Goal: Information Seeking & Learning: Check status

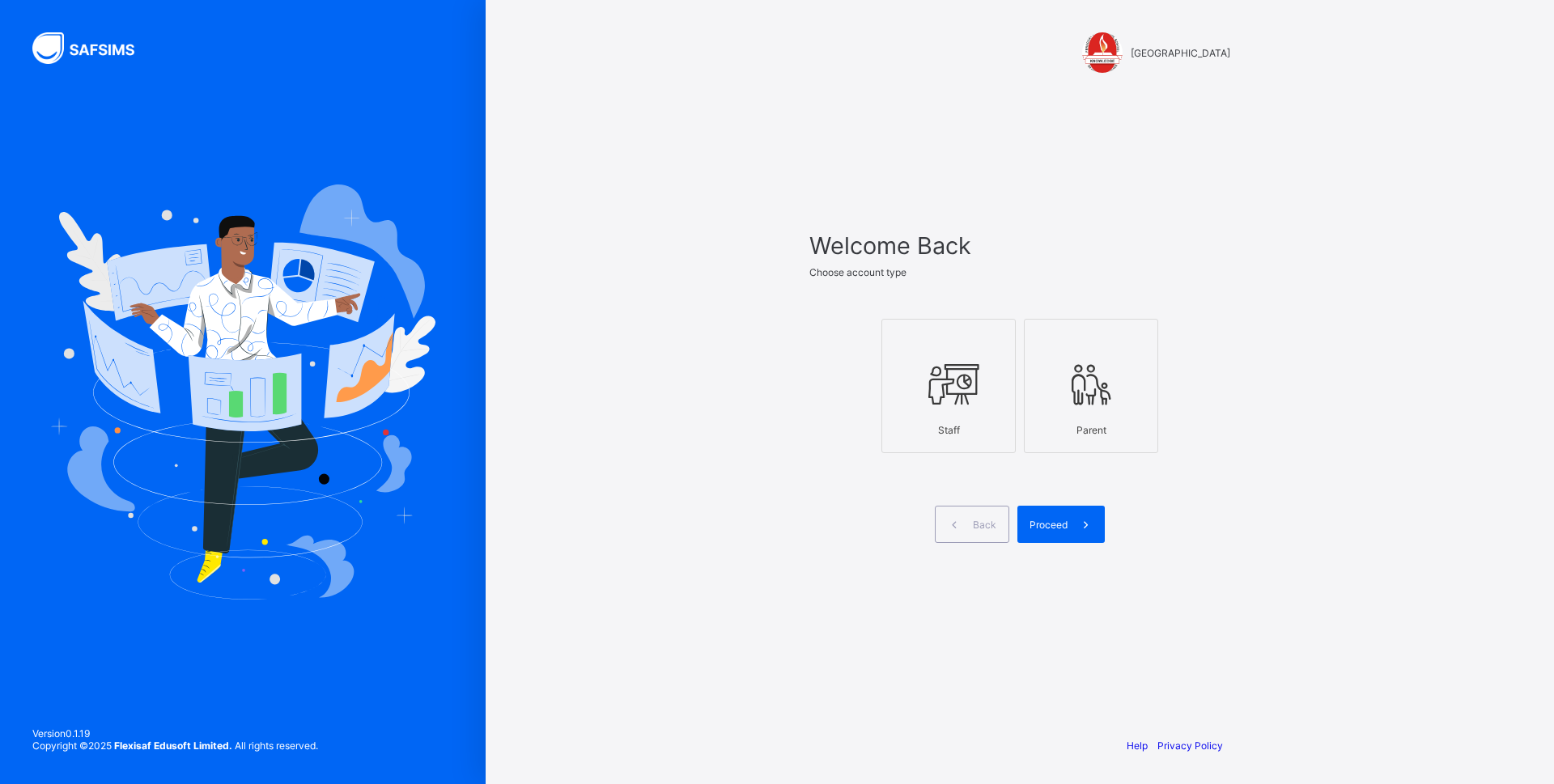
click at [914, 415] on div at bounding box center [948, 384] width 117 height 64
click at [1059, 519] on span "Proceed" at bounding box center [1048, 525] width 38 height 12
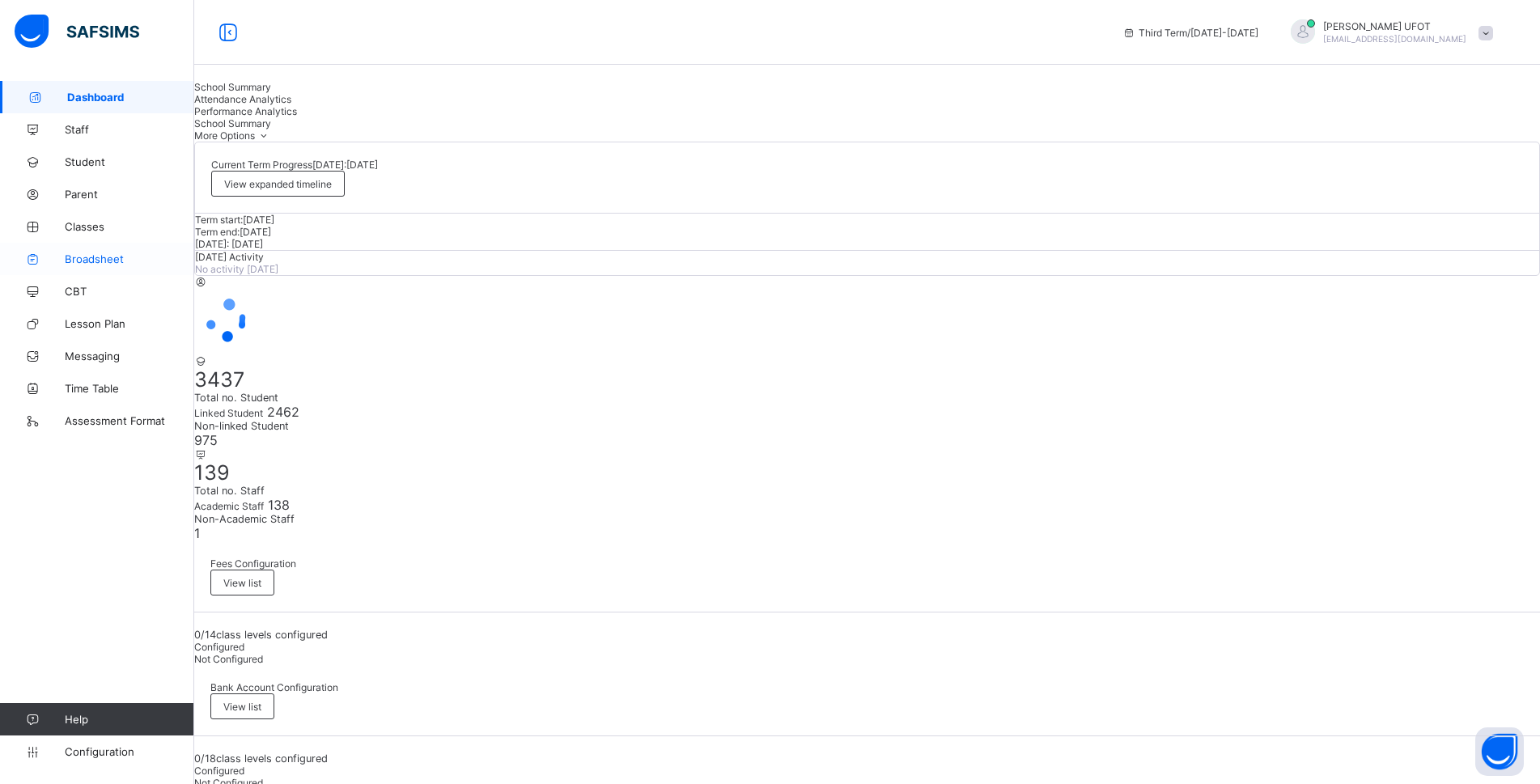
click at [133, 256] on span "Broadsheet" at bounding box center [129, 258] width 129 height 13
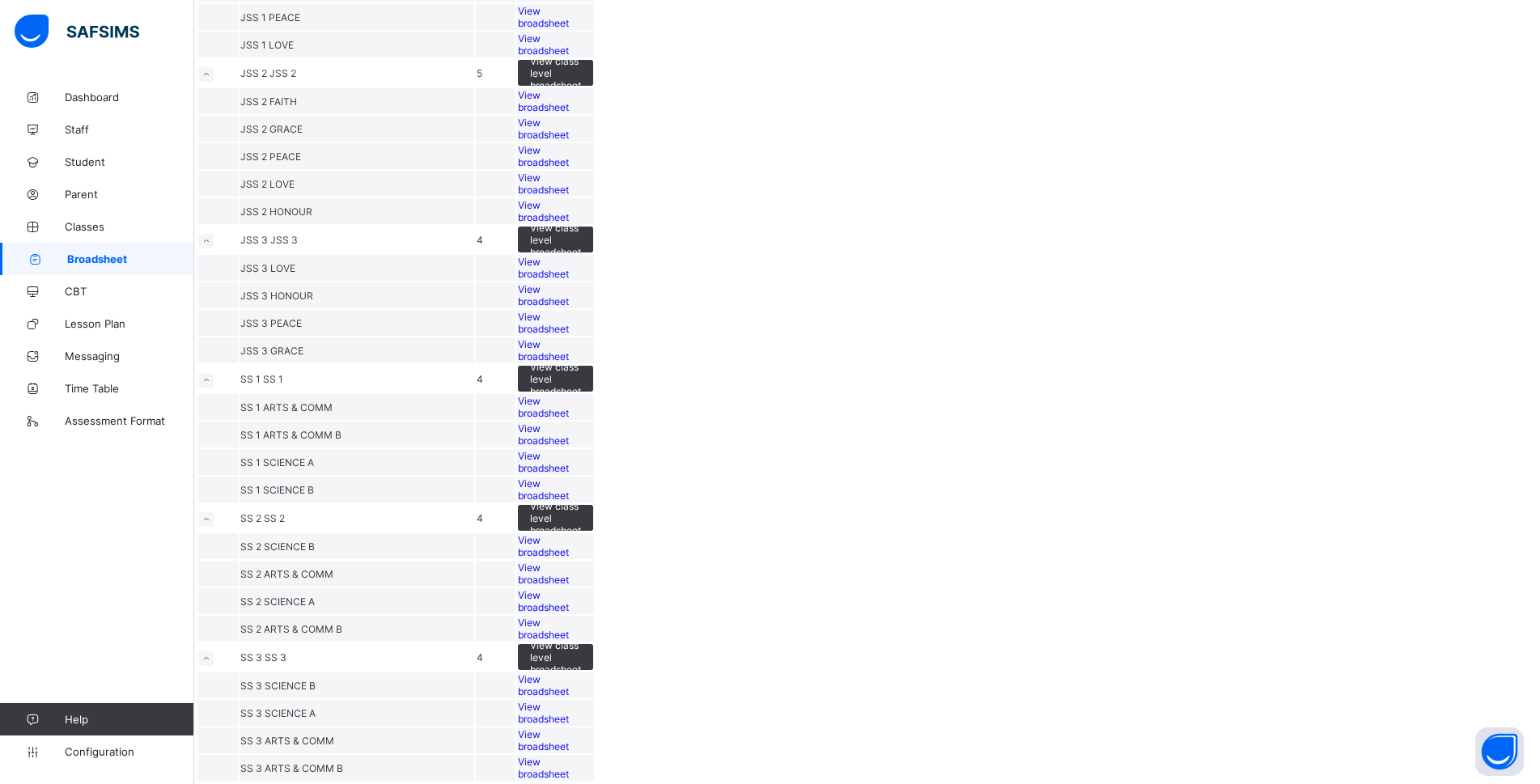
scroll to position [2095, 0]
click at [569, 617] on span "View broadsheet" at bounding box center [543, 629] width 51 height 25
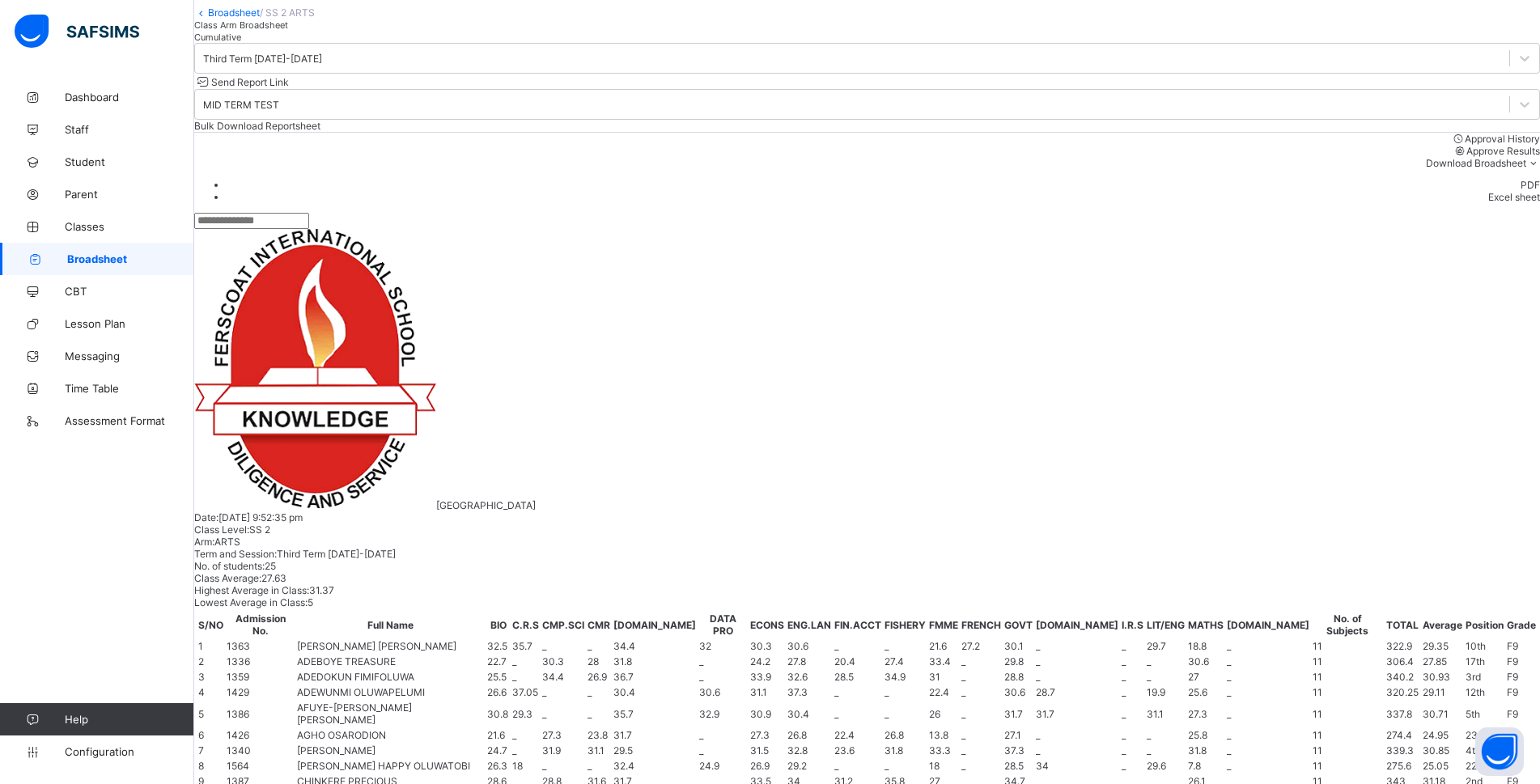
click at [322, 65] on div "Third Term 2024-2025" at bounding box center [262, 59] width 119 height 12
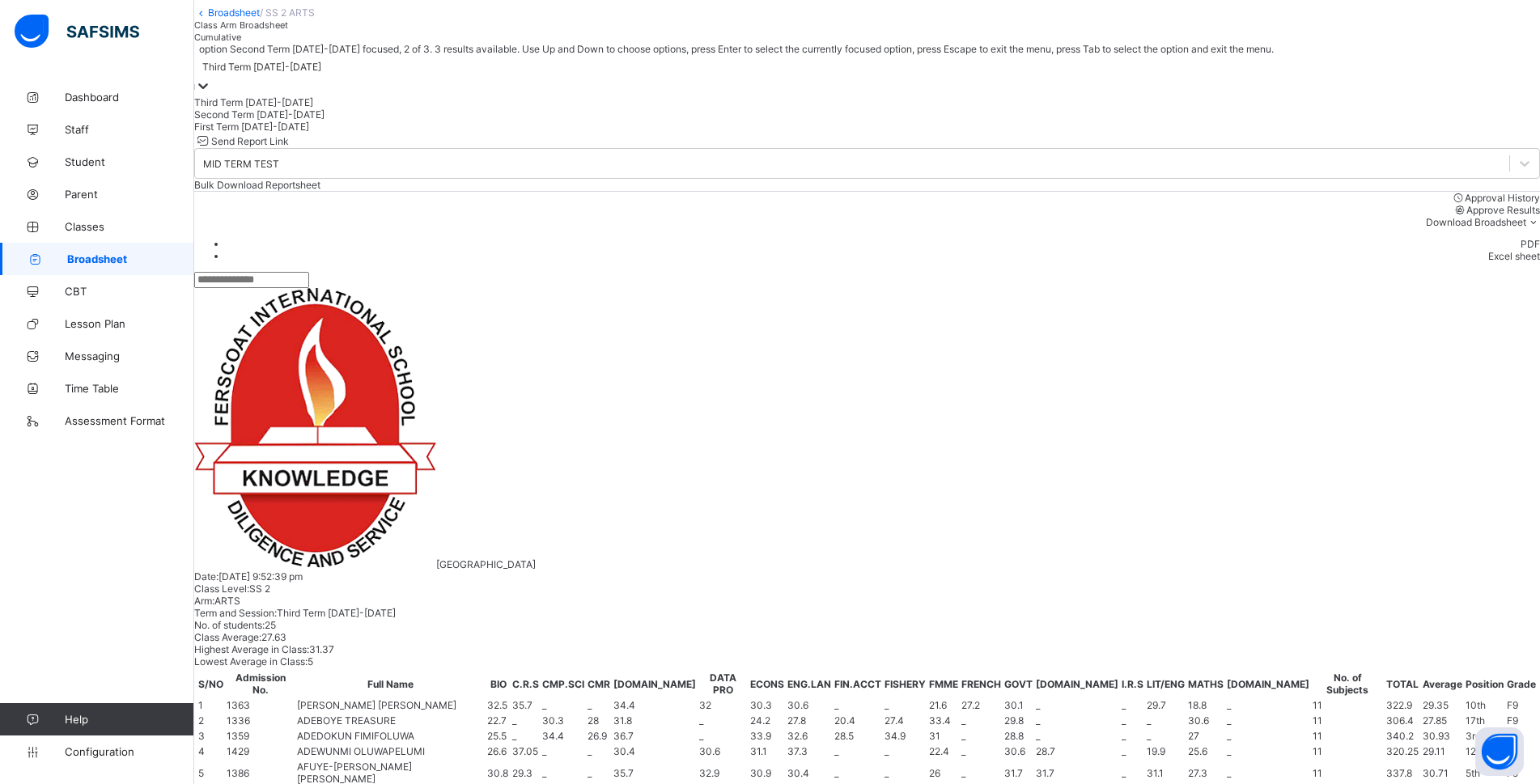
click at [352, 120] on div "Second Term 2024-2025" at bounding box center [867, 114] width 1346 height 12
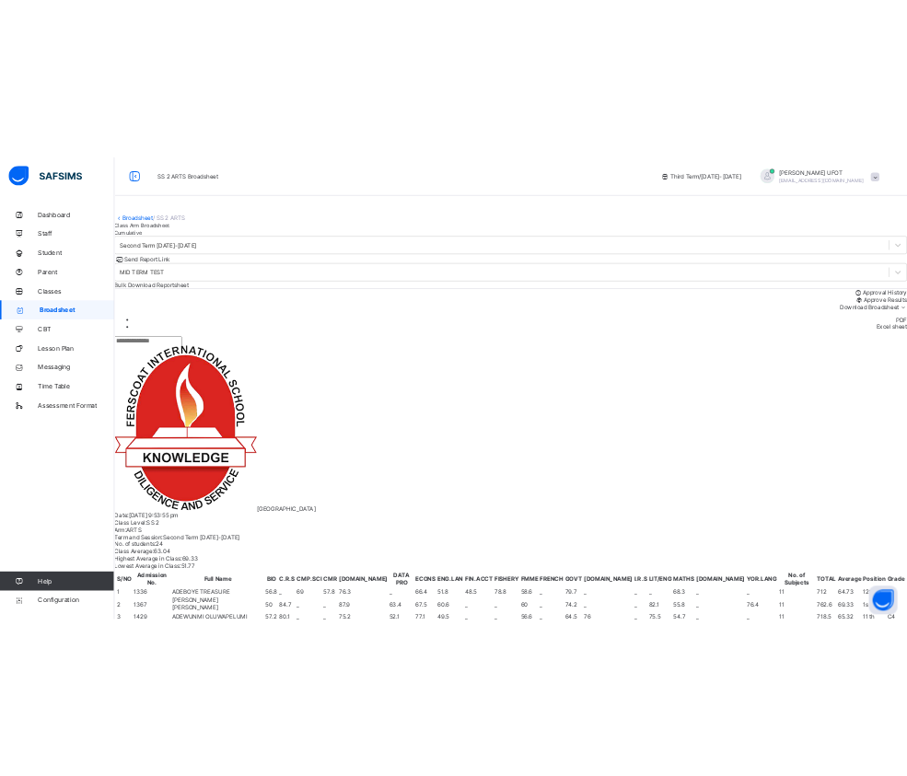
scroll to position [460, 0]
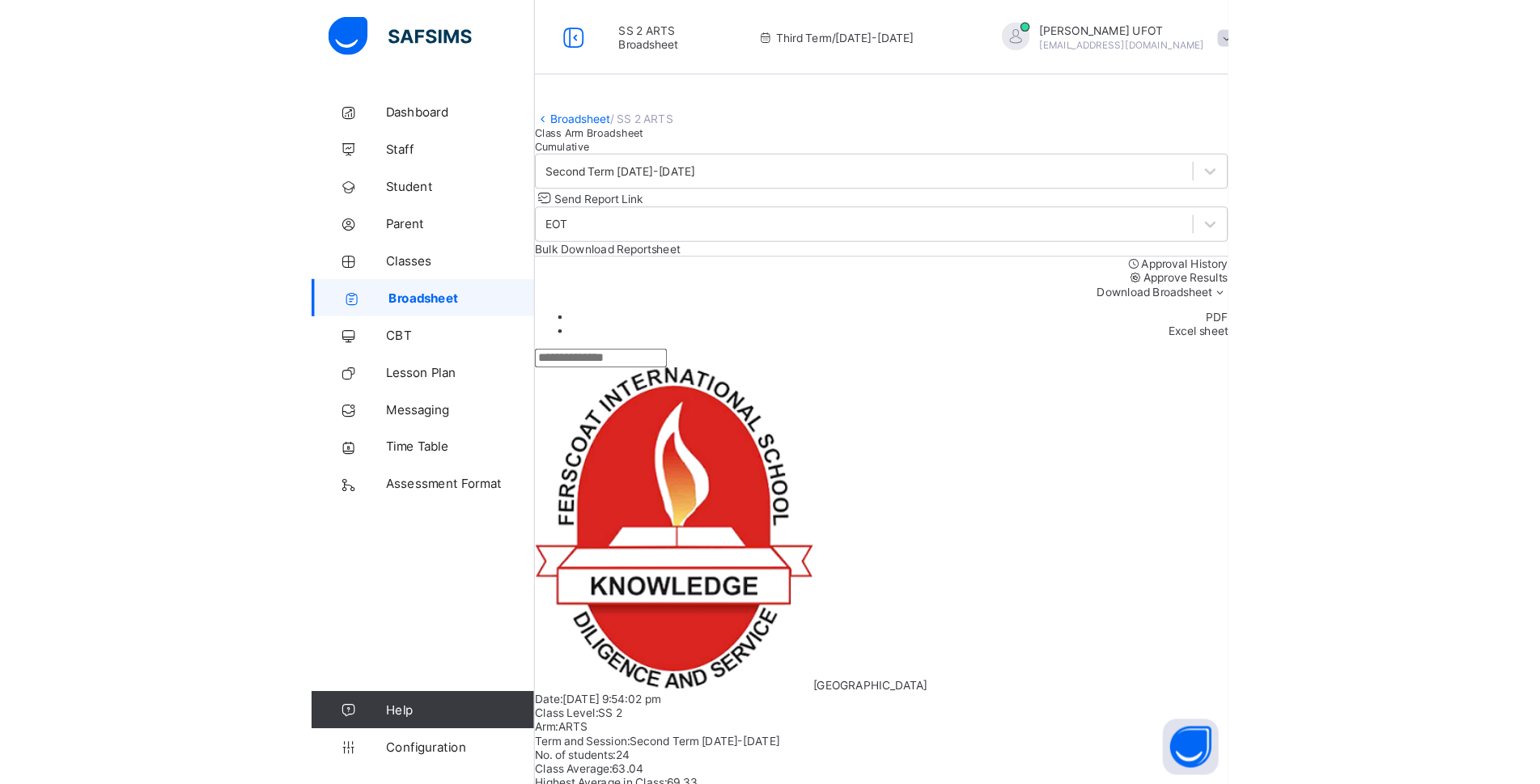
scroll to position [171, 0]
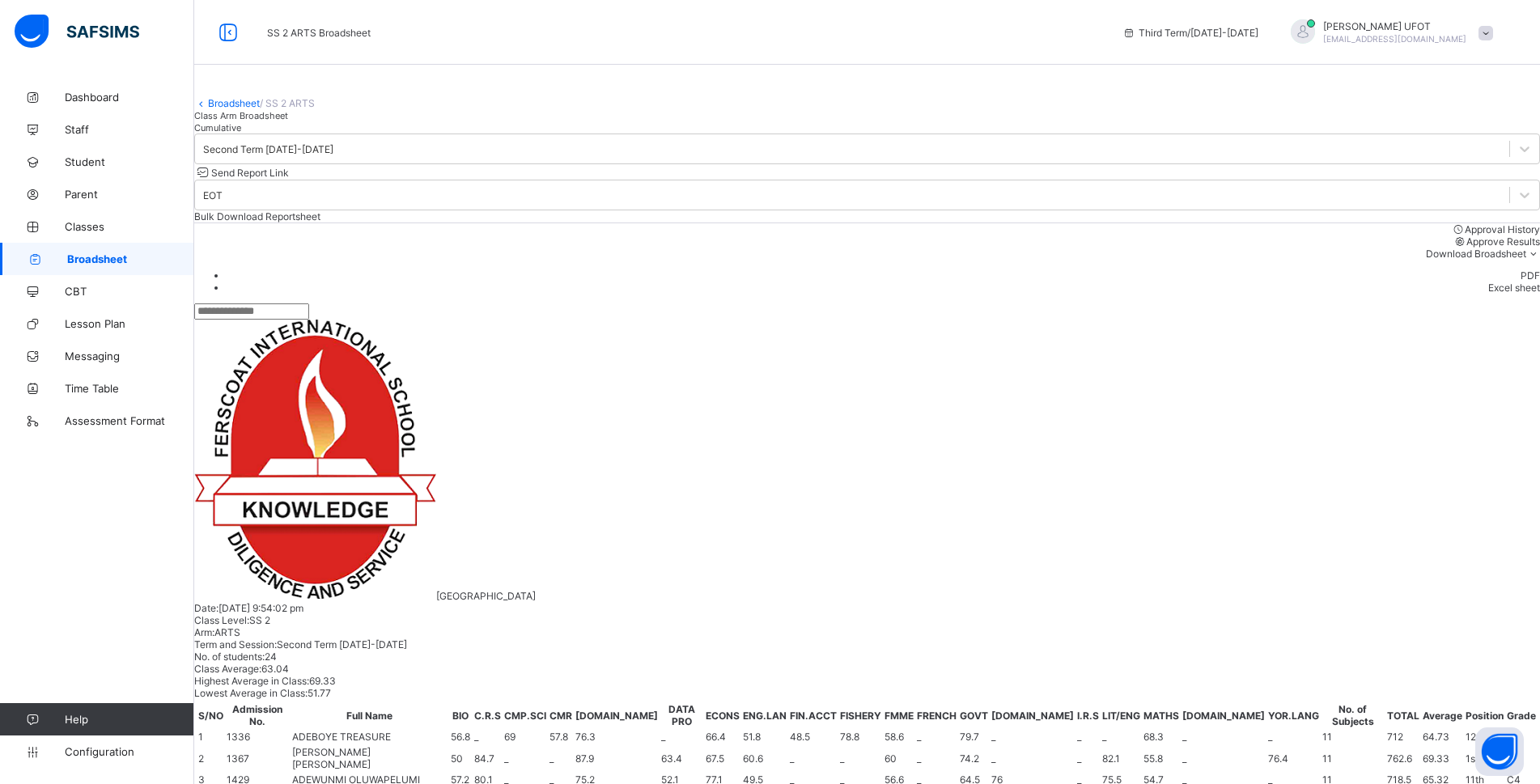
click at [311, 156] on div "Second Term 2024-2025" at bounding box center [268, 149] width 130 height 12
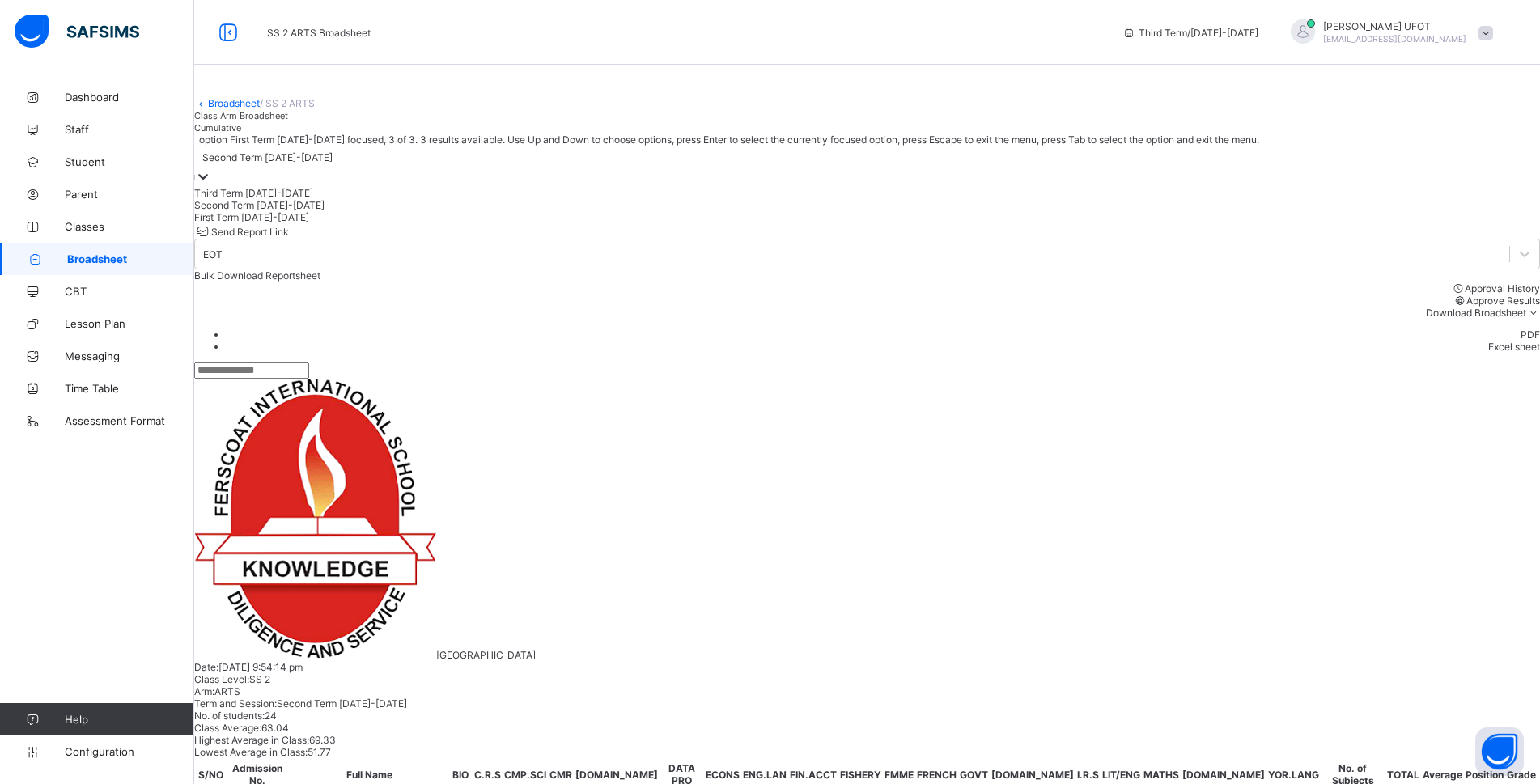
drag, startPoint x: 309, startPoint y: 324, endPoint x: 300, endPoint y: 320, distance: 9.8
click at [309, 223] on div "First Term 2024-2025" at bounding box center [867, 217] width 1346 height 12
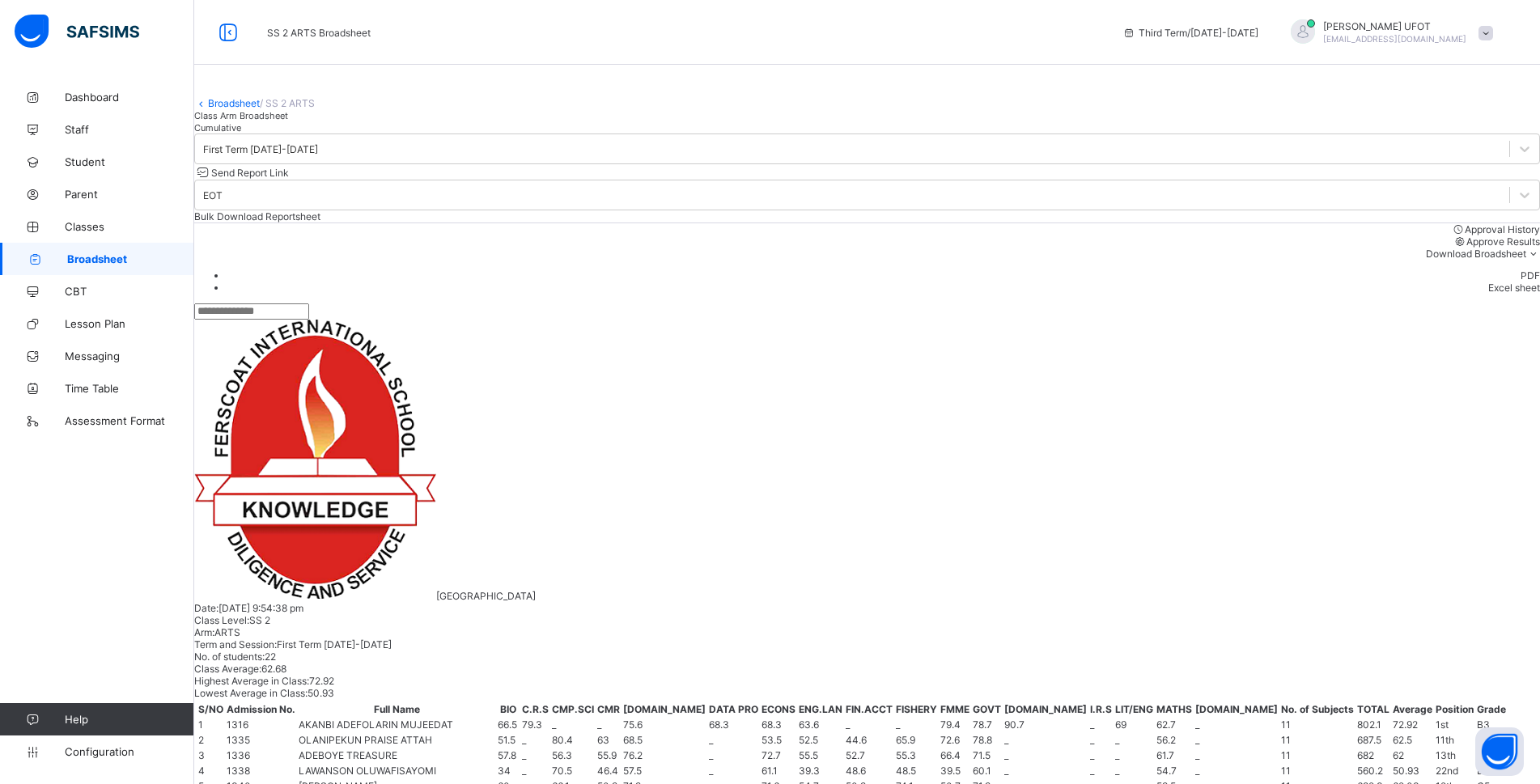
click at [258, 109] on link "Broadsheet" at bounding box center [234, 103] width 52 height 12
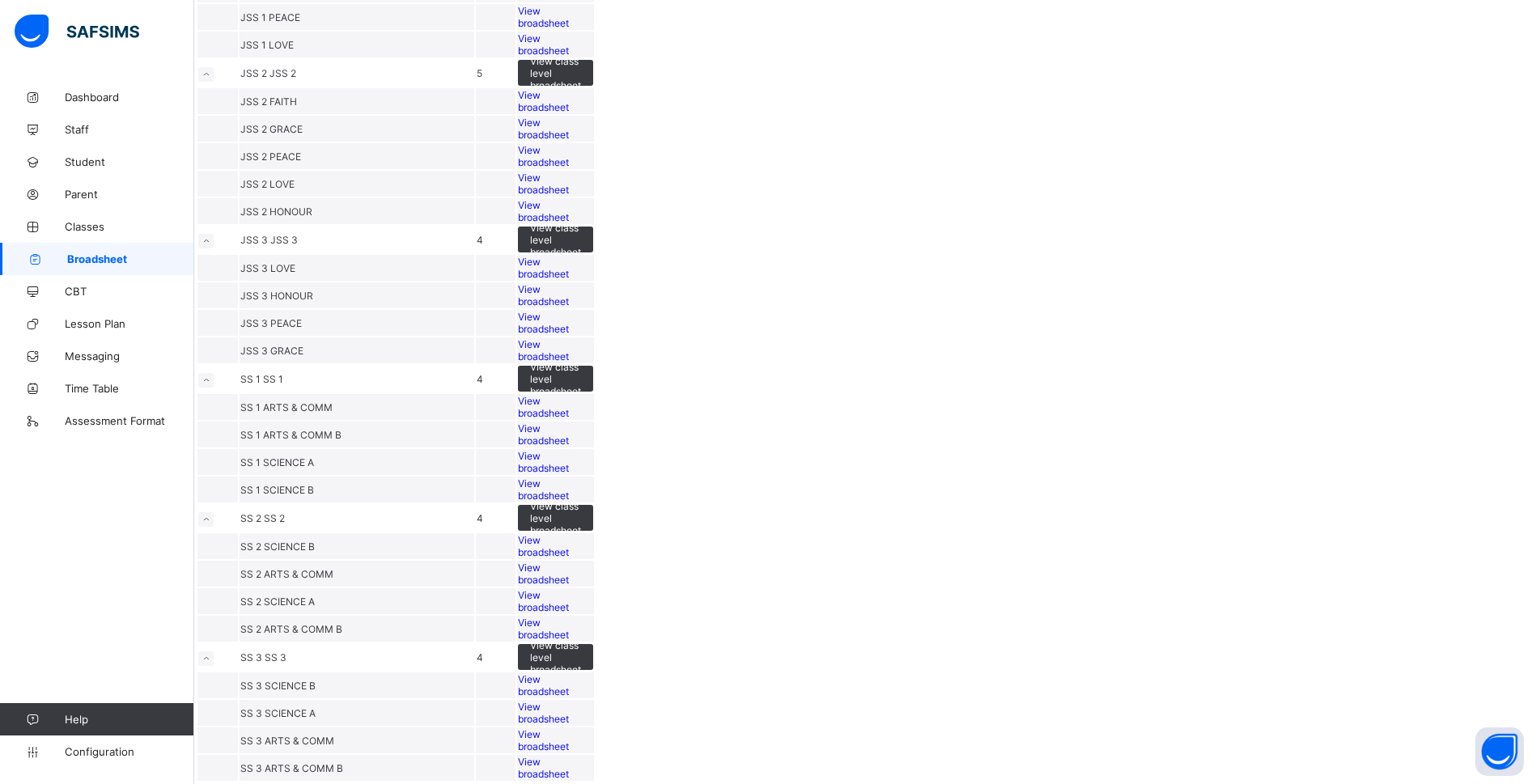
scroll to position [2023, 0]
click at [569, 562] on span "View broadsheet" at bounding box center [543, 574] width 51 height 25
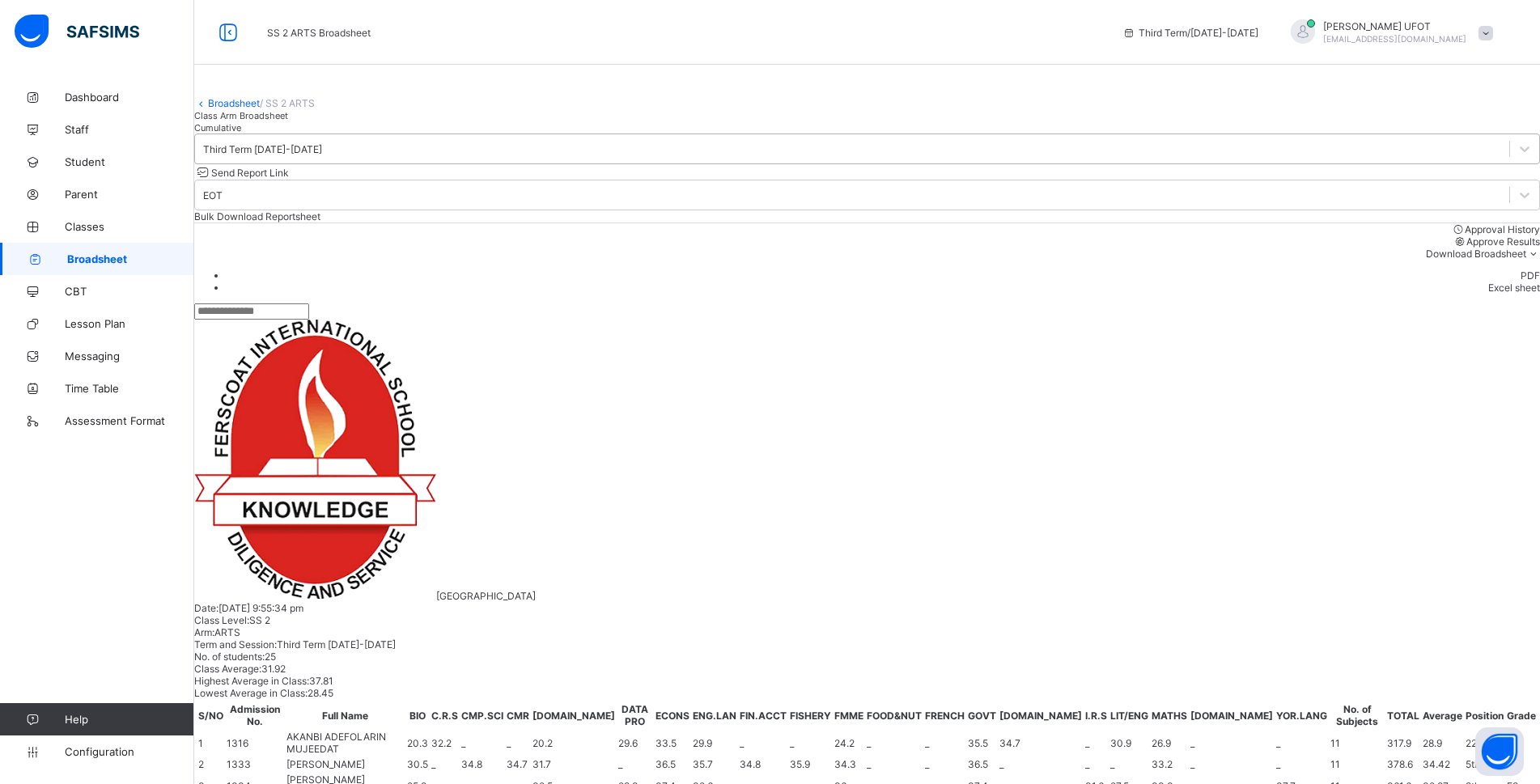
click at [322, 156] on div "Third Term 2024-2025" at bounding box center [262, 149] width 119 height 12
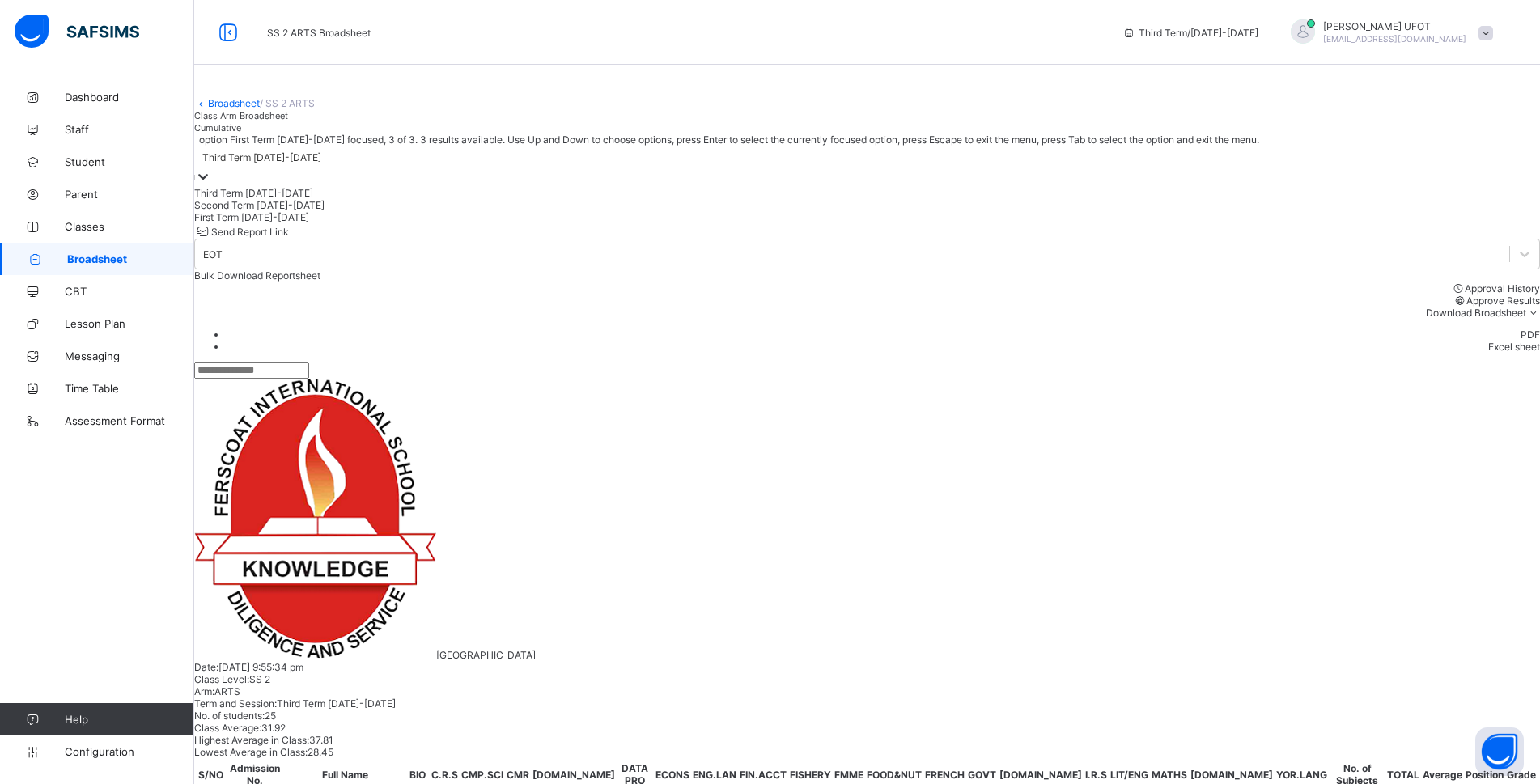
click at [343, 223] on div "First Term 2024-2025" at bounding box center [867, 217] width 1346 height 12
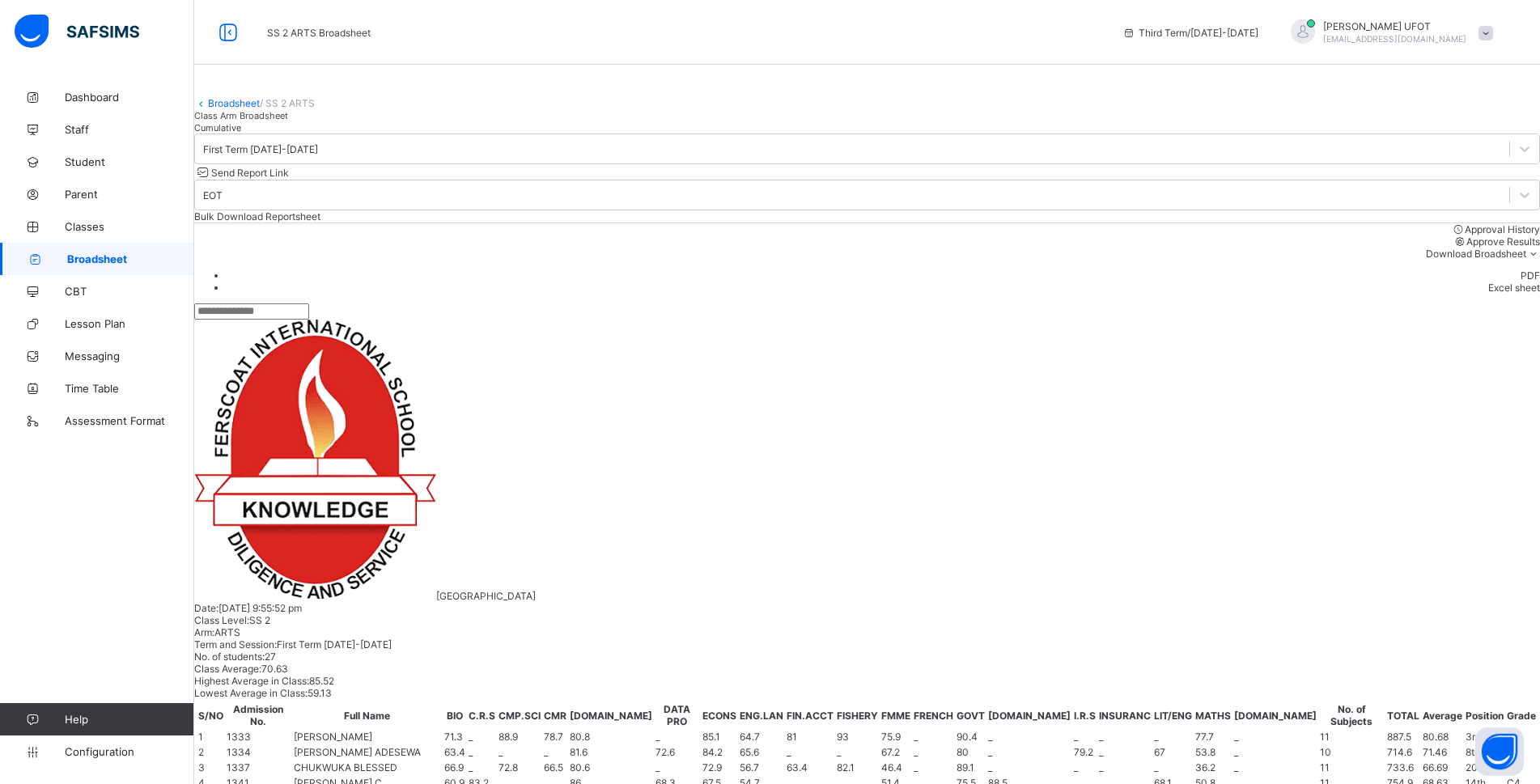
click at [116, 221] on span "Classes" at bounding box center [129, 226] width 129 height 13
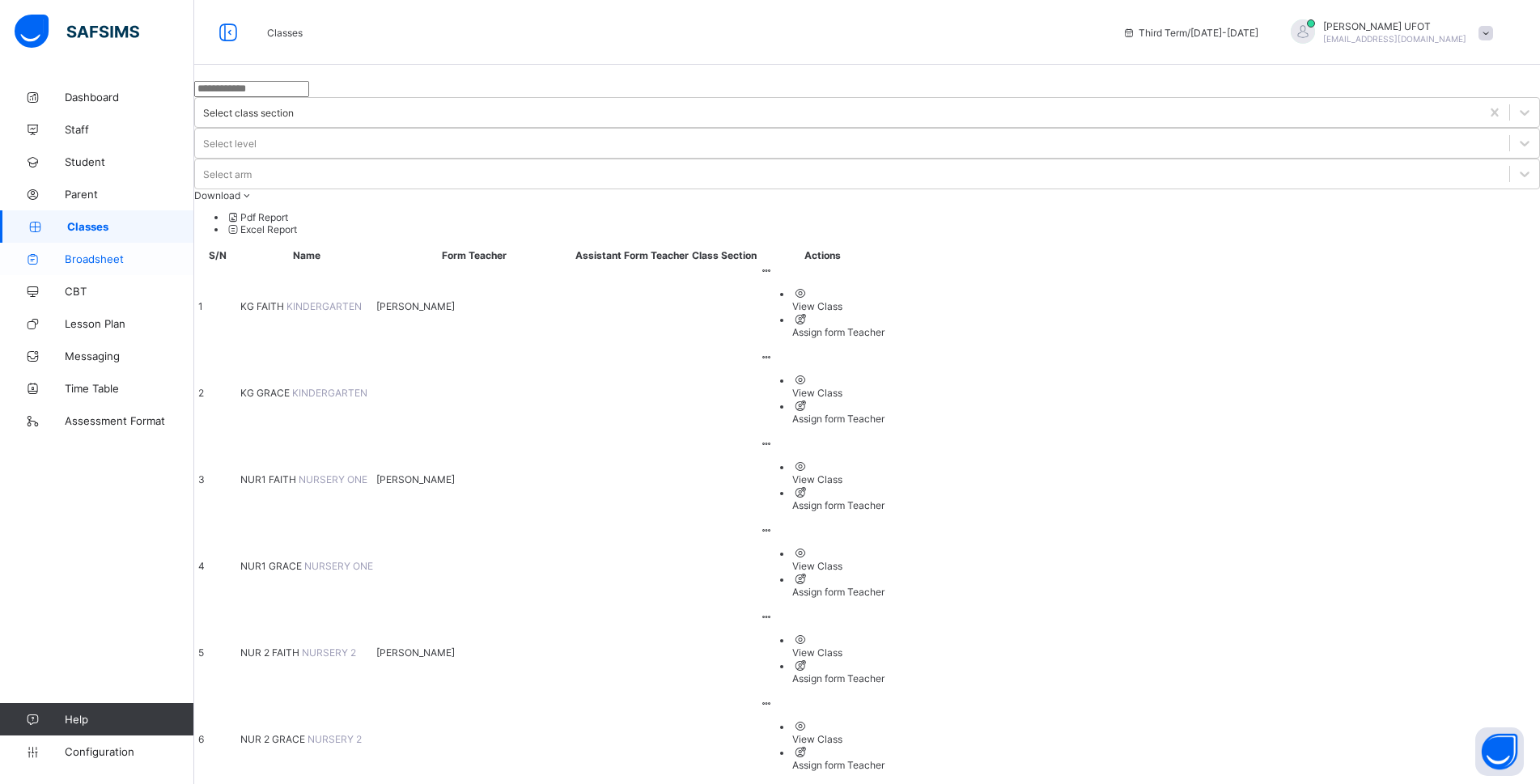
click at [99, 255] on span "Broadsheet" at bounding box center [129, 258] width 129 height 13
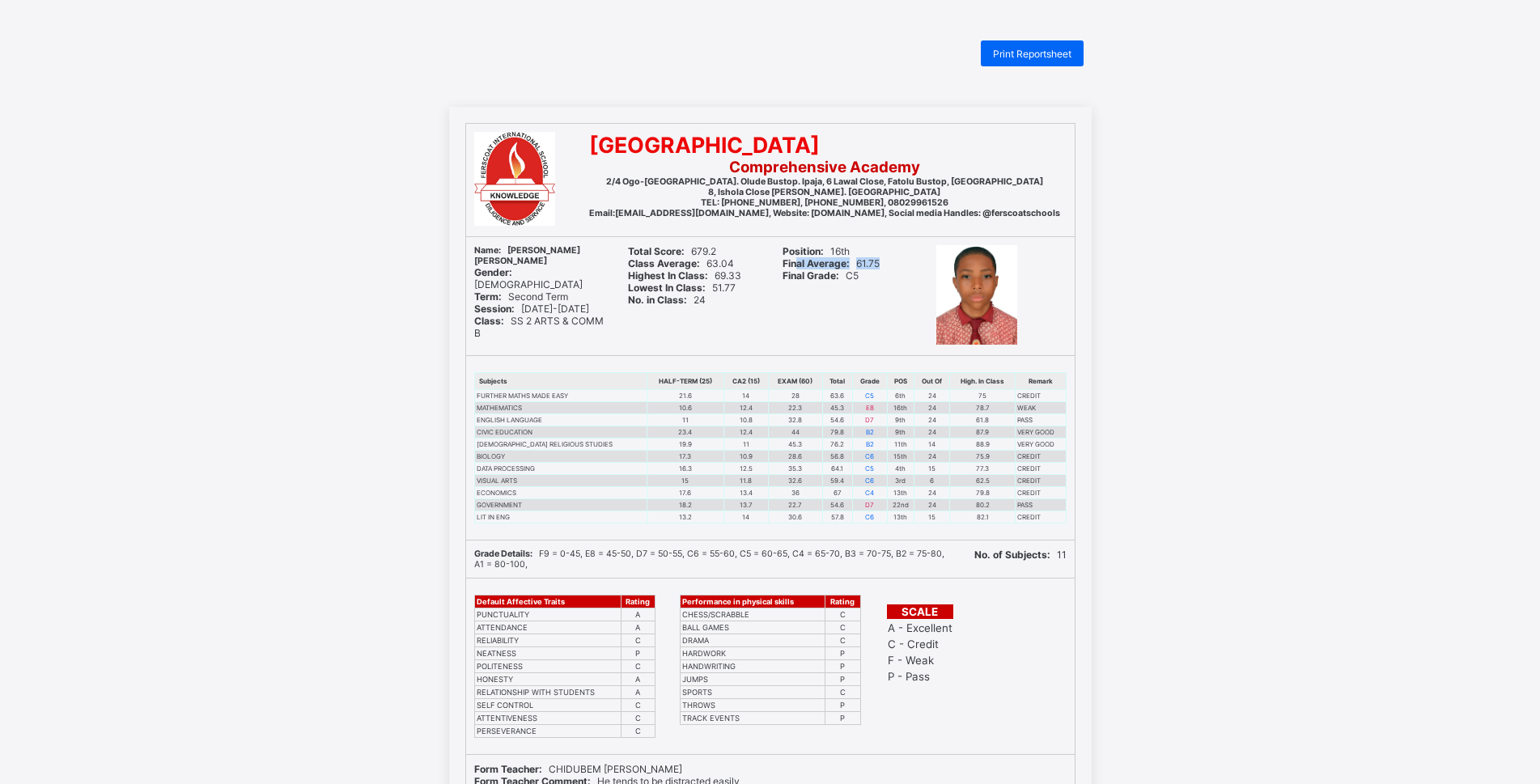
drag, startPoint x: 900, startPoint y: 265, endPoint x: 802, endPoint y: 263, distance: 98.0
click at [802, 263] on div "Final Average: 61.75" at bounding box center [847, 264] width 130 height 12
